Goal: Task Accomplishment & Management: Use online tool/utility

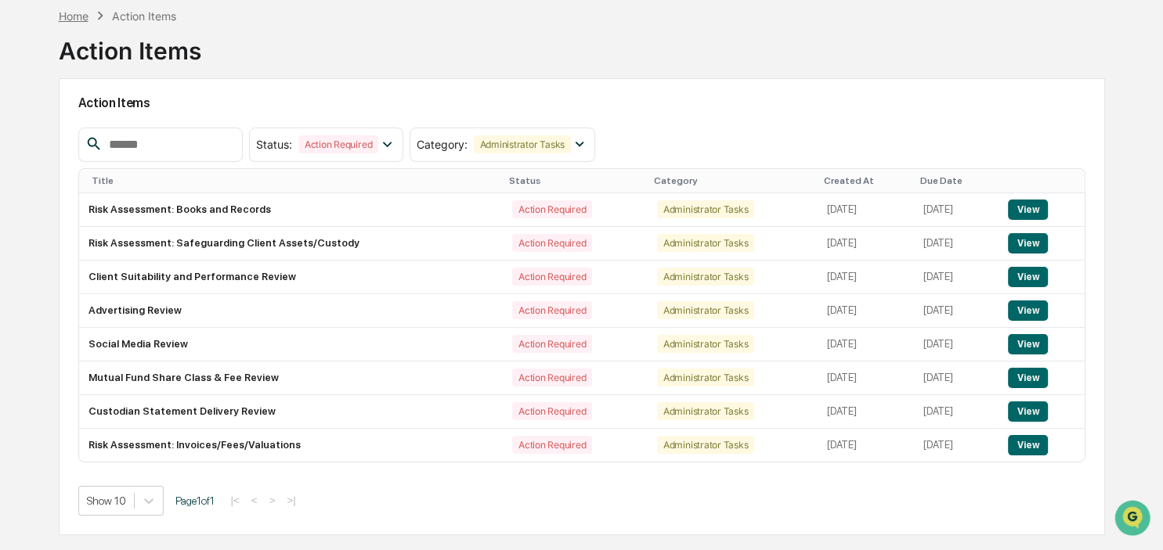
click at [81, 14] on div "Home" at bounding box center [74, 15] width 30 height 13
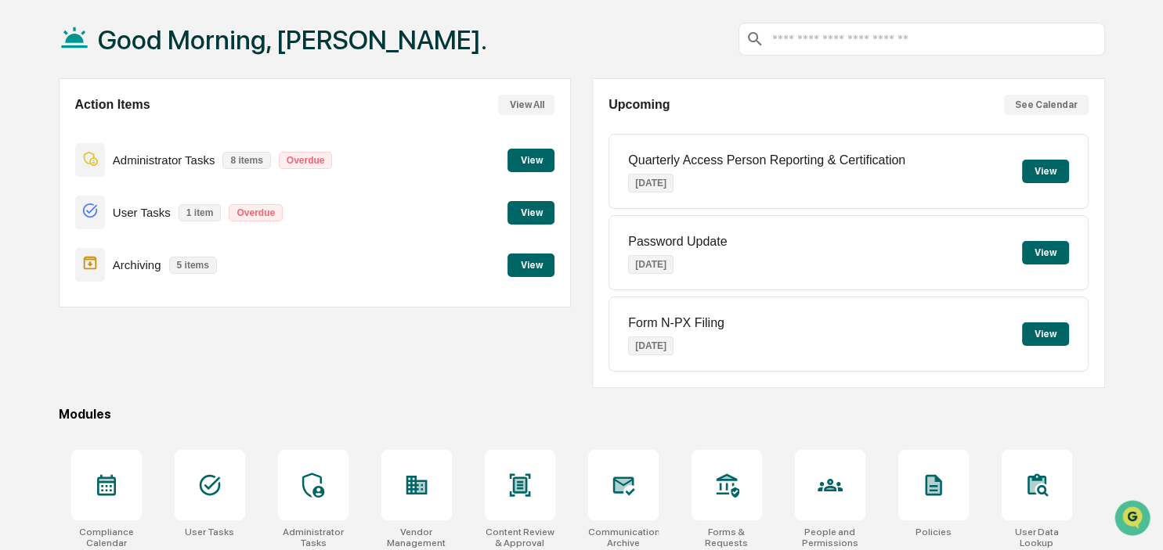
click at [525, 263] on button "View" at bounding box center [530, 265] width 47 height 23
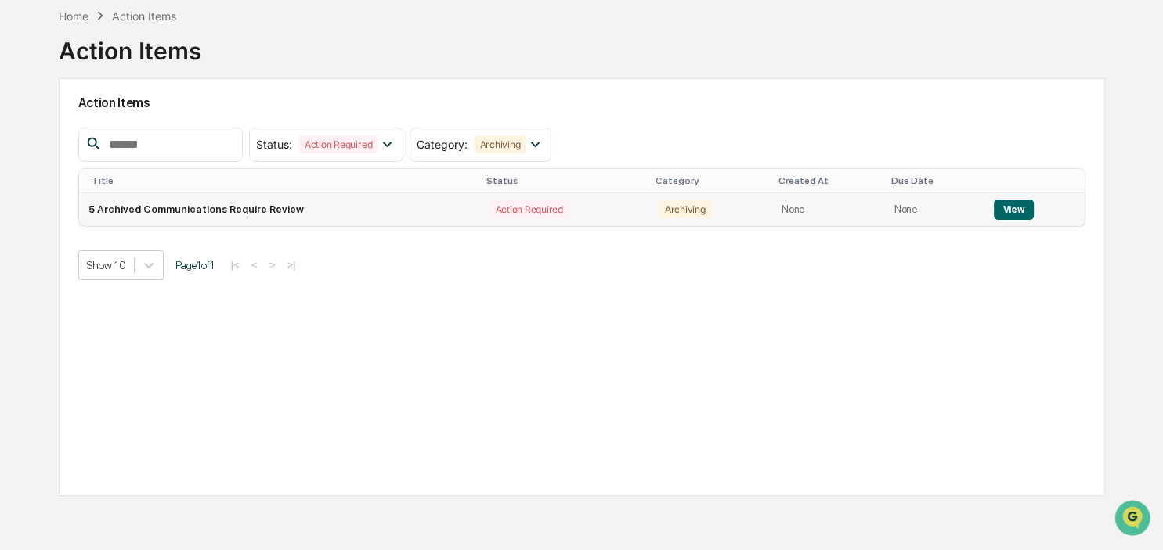
click at [1004, 200] on button "View" at bounding box center [1013, 210] width 40 height 20
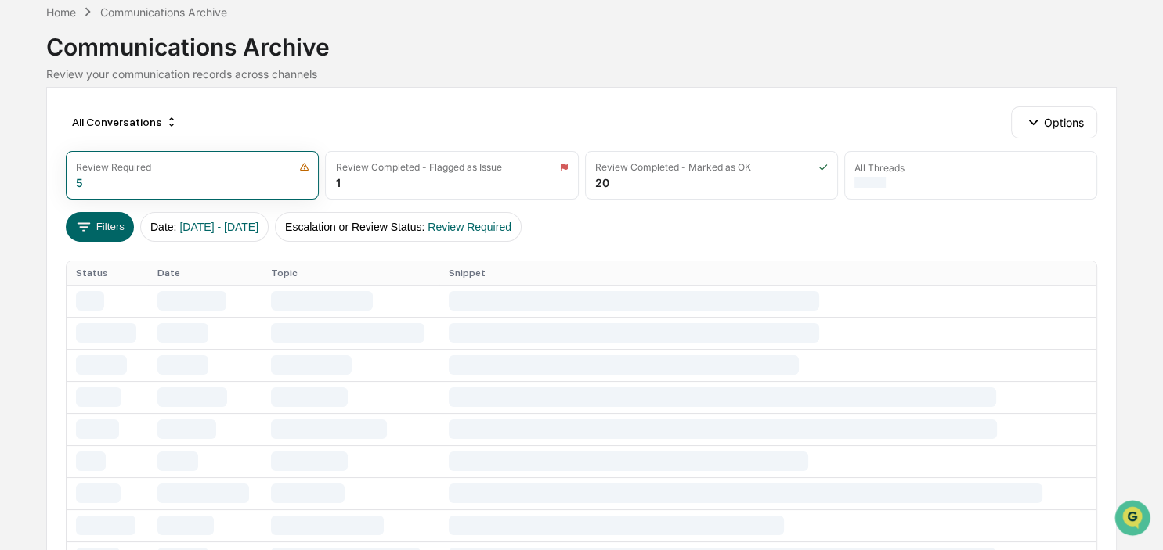
scroll to position [53, 0]
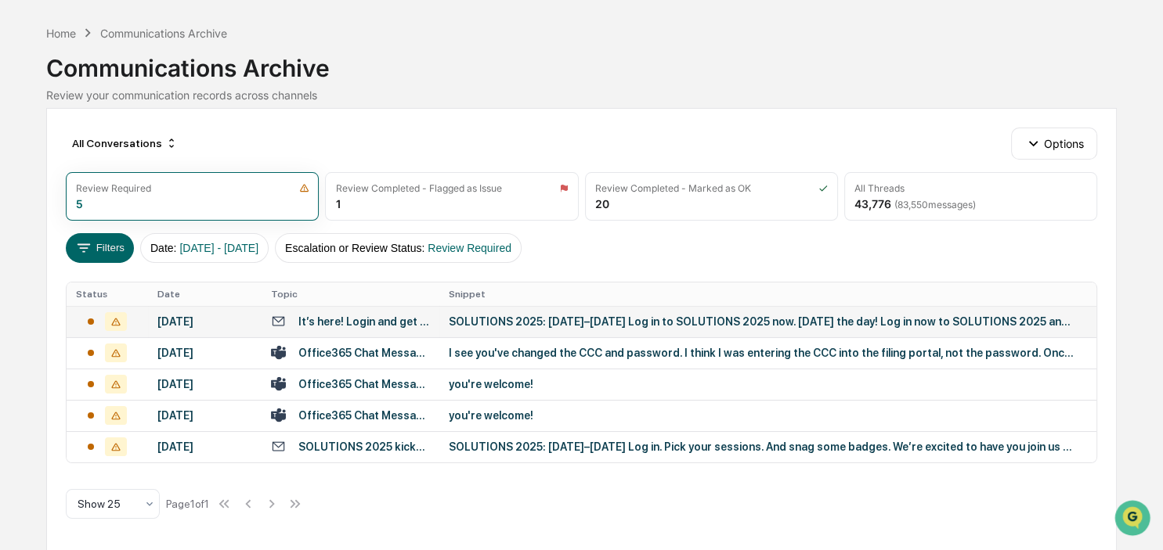
click at [587, 317] on div "SOLUTIONS 2025: [DATE]–[DATE] Log in to SOLUTIONS 2025 now. [DATE] the day! Log…" at bounding box center [762, 321] width 626 height 13
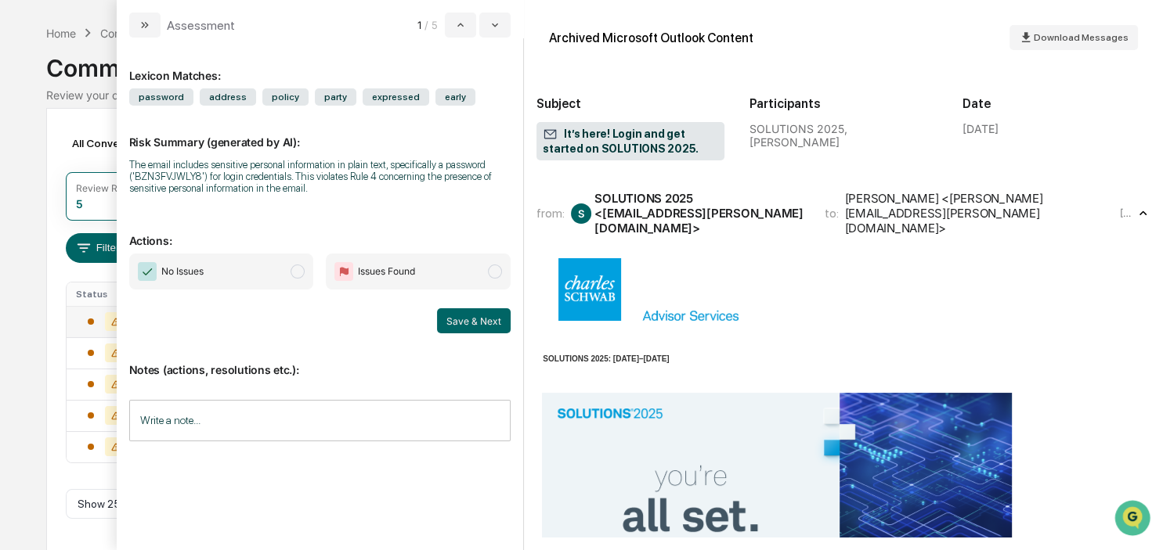
click at [831, 301] on td "SOLUTIONS 2025: [DATE]–[DATE]" at bounding box center [773, 320] width 467 height 128
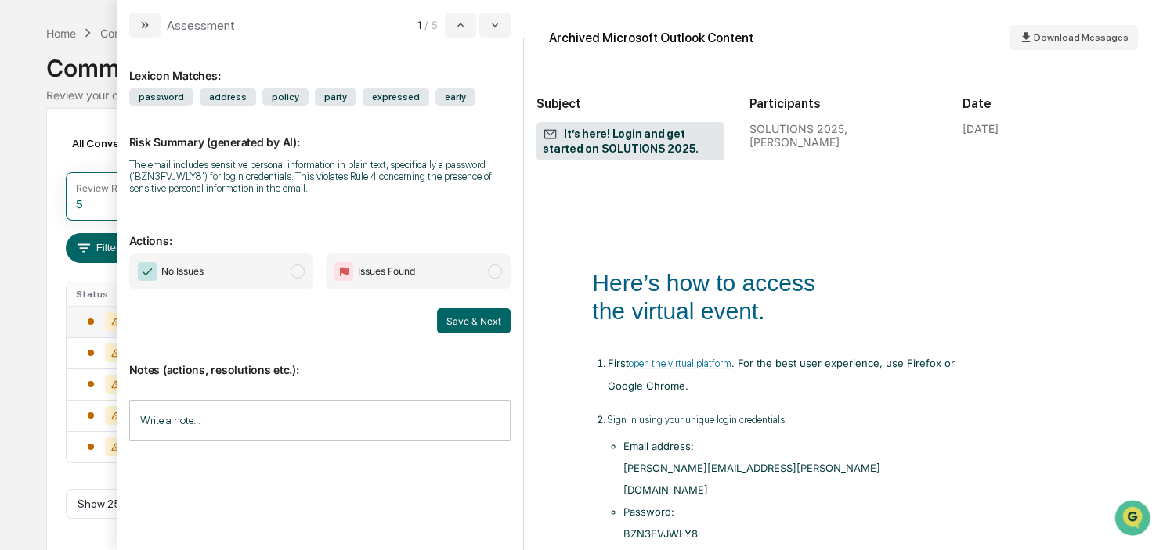
scroll to position [902, 0]
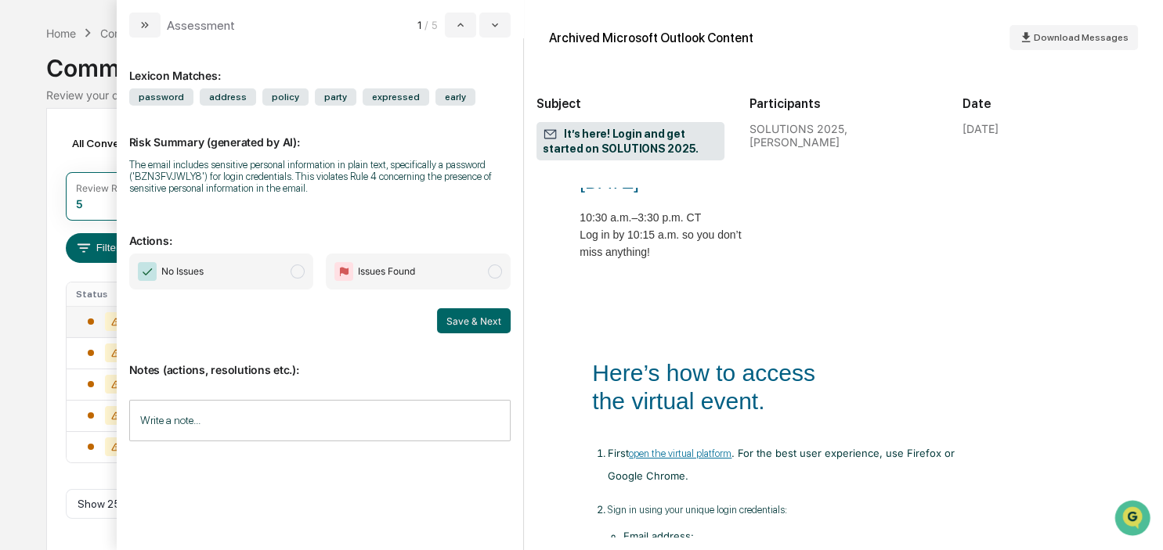
click at [291, 271] on span "No Issues" at bounding box center [221, 272] width 185 height 36
click at [489, 309] on button "Save & Next" at bounding box center [474, 320] width 74 height 25
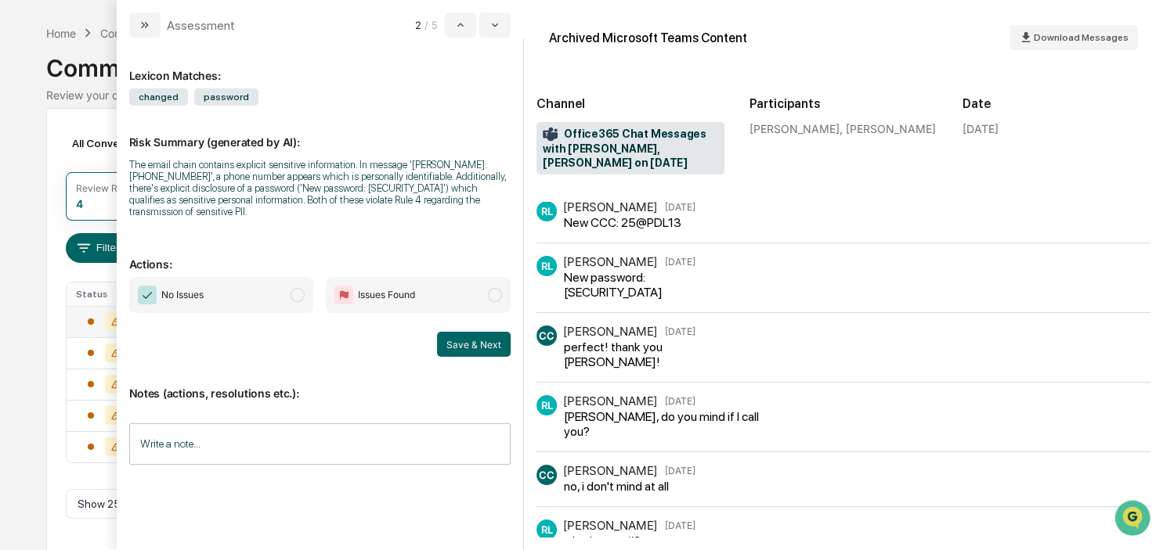
scroll to position [22, 0]
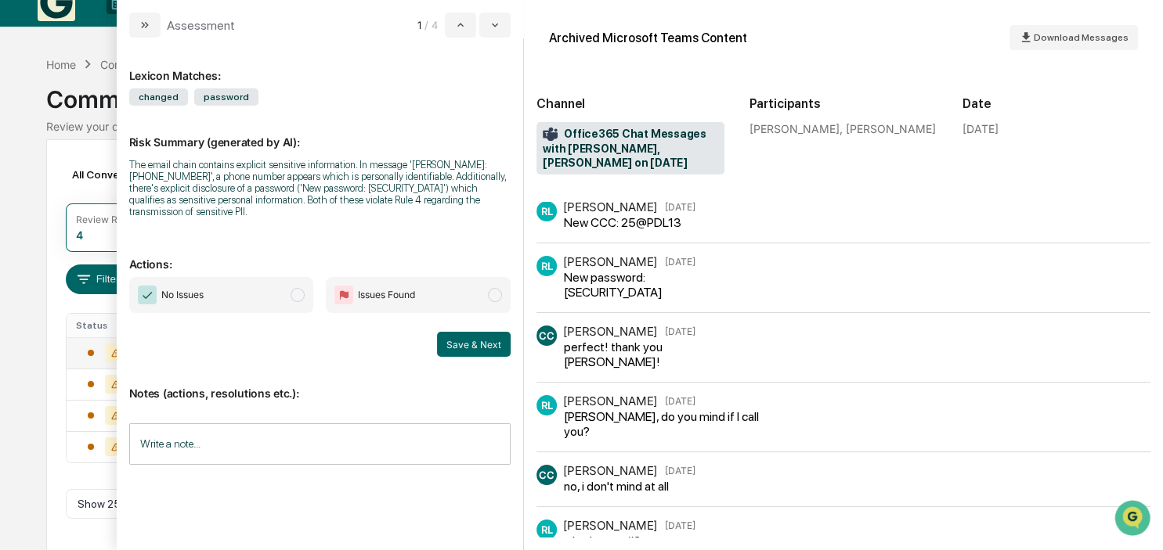
click at [297, 290] on span "modal" at bounding box center [297, 295] width 14 height 14
click at [485, 337] on button "Save & Next" at bounding box center [474, 344] width 74 height 25
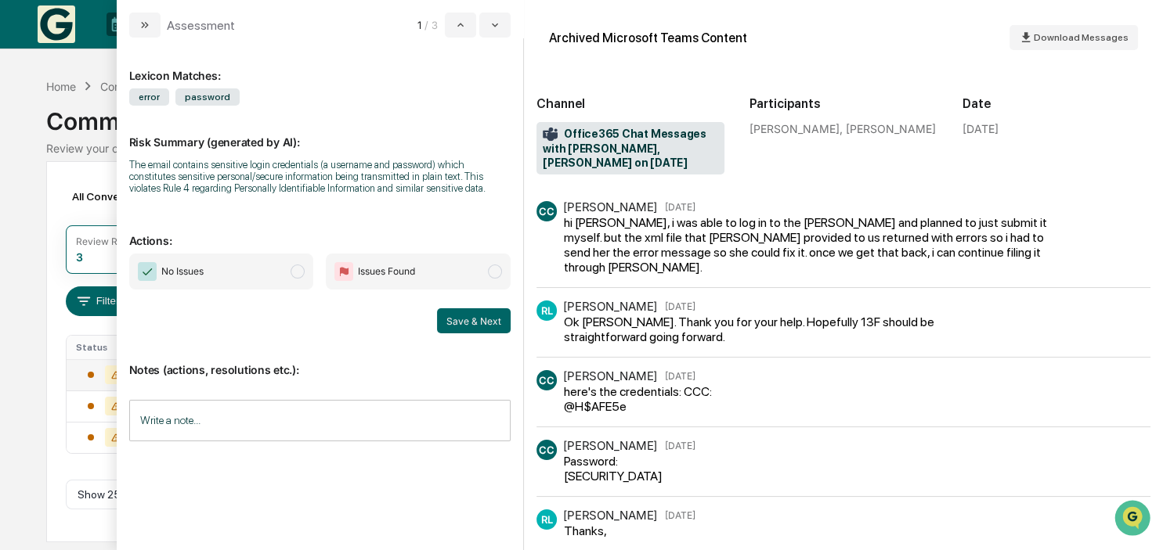
click at [293, 271] on span "modal" at bounding box center [297, 272] width 14 height 14
click at [464, 306] on div "No Issues Issues Found Save & Next" at bounding box center [320, 294] width 382 height 80
click at [463, 315] on button "Save & Next" at bounding box center [474, 320] width 74 height 25
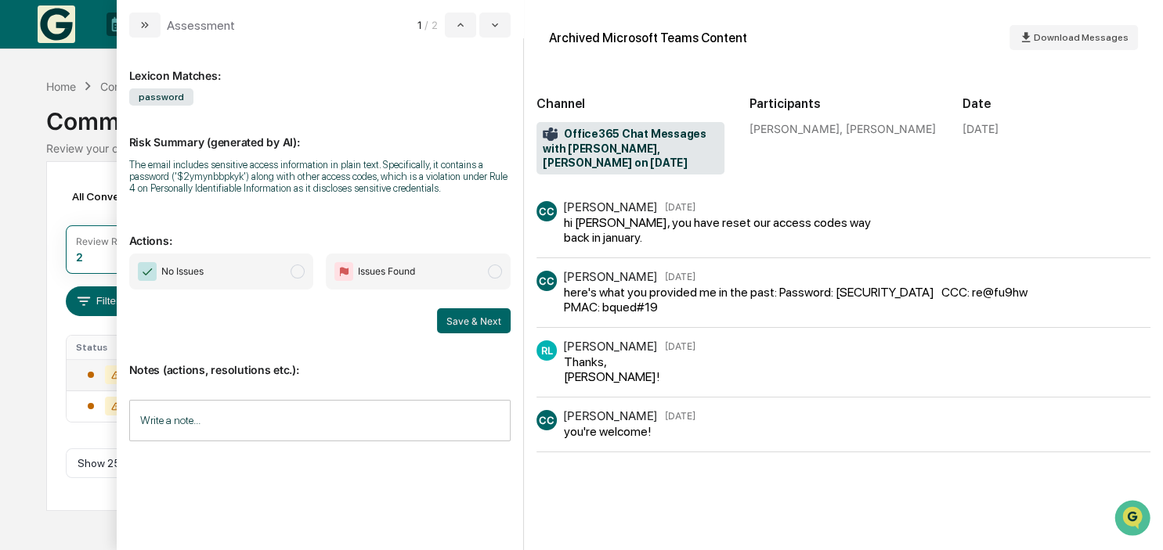
click at [291, 276] on span "No Issues" at bounding box center [221, 272] width 185 height 36
click at [474, 321] on button "Save & Next" at bounding box center [474, 320] width 74 height 25
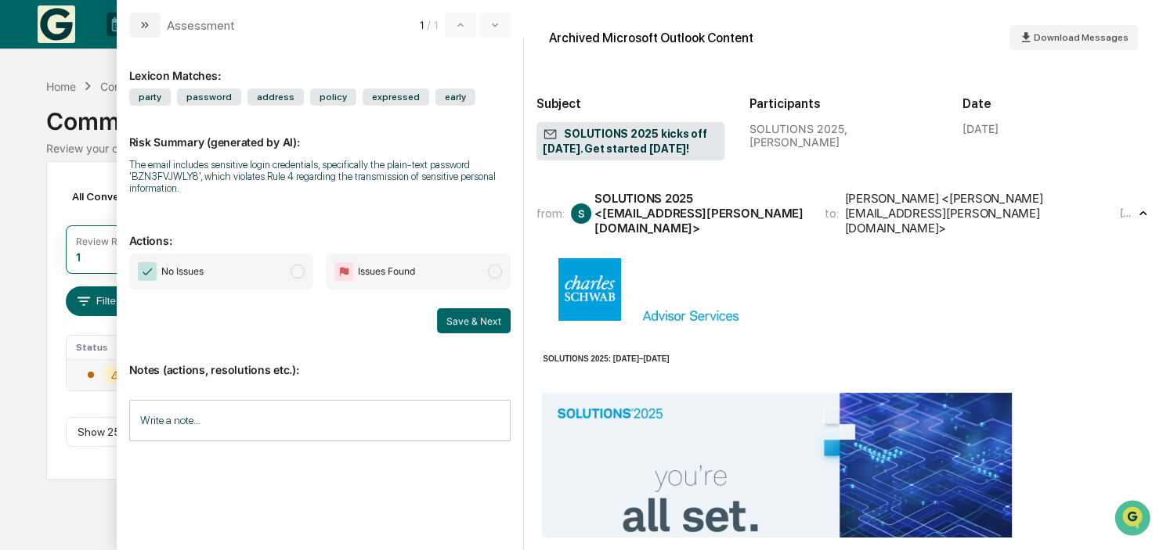
click at [294, 268] on span "modal" at bounding box center [297, 272] width 14 height 14
click at [443, 319] on button "Save & Next" at bounding box center [474, 320] width 74 height 25
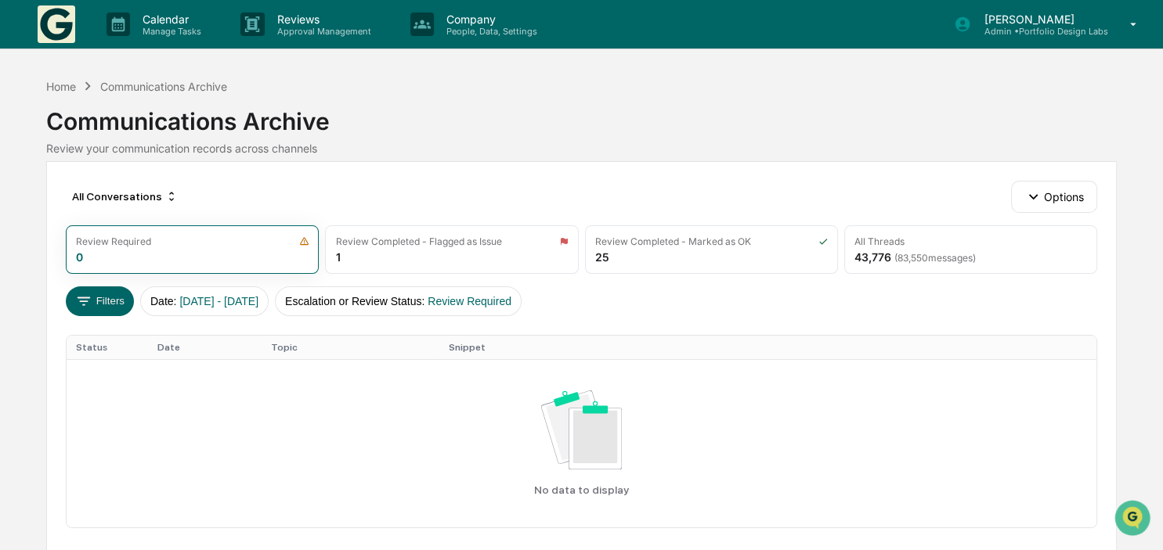
click at [1028, 25] on p "[PERSON_NAME]" at bounding box center [1039, 19] width 136 height 13
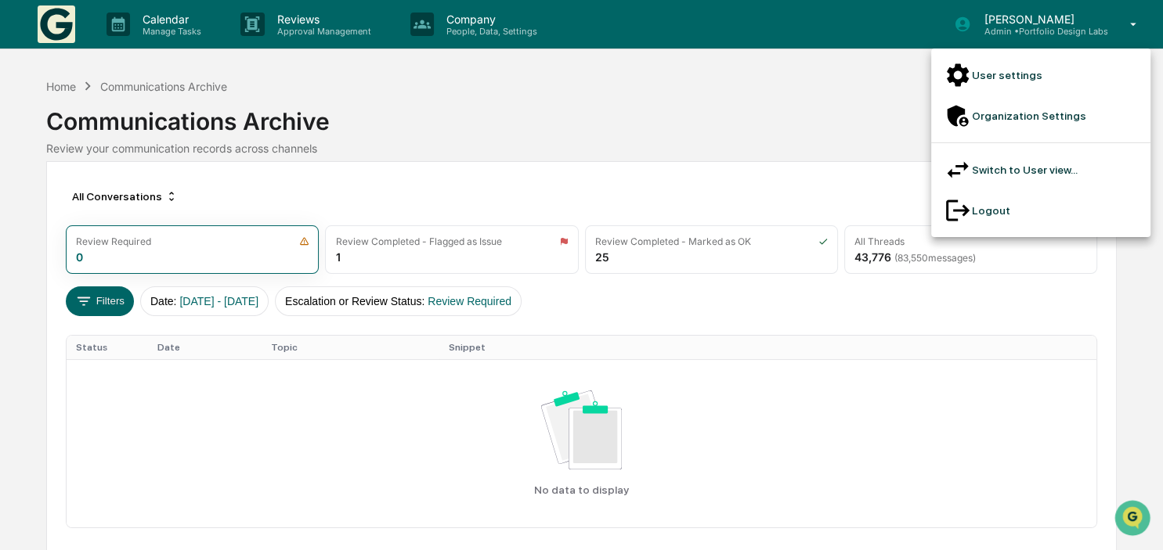
click at [984, 190] on li "Logout" at bounding box center [1040, 210] width 219 height 41
